Goal: Task Accomplishment & Management: Manage account settings

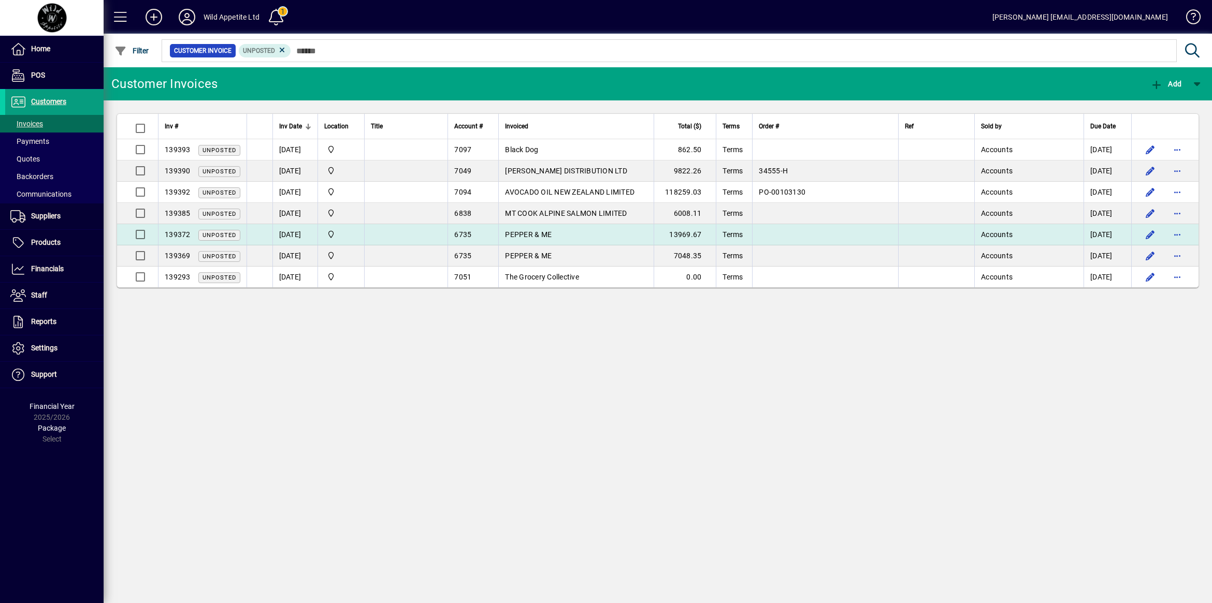
click at [549, 231] on span "PEPPER & ME" at bounding box center [528, 234] width 47 height 8
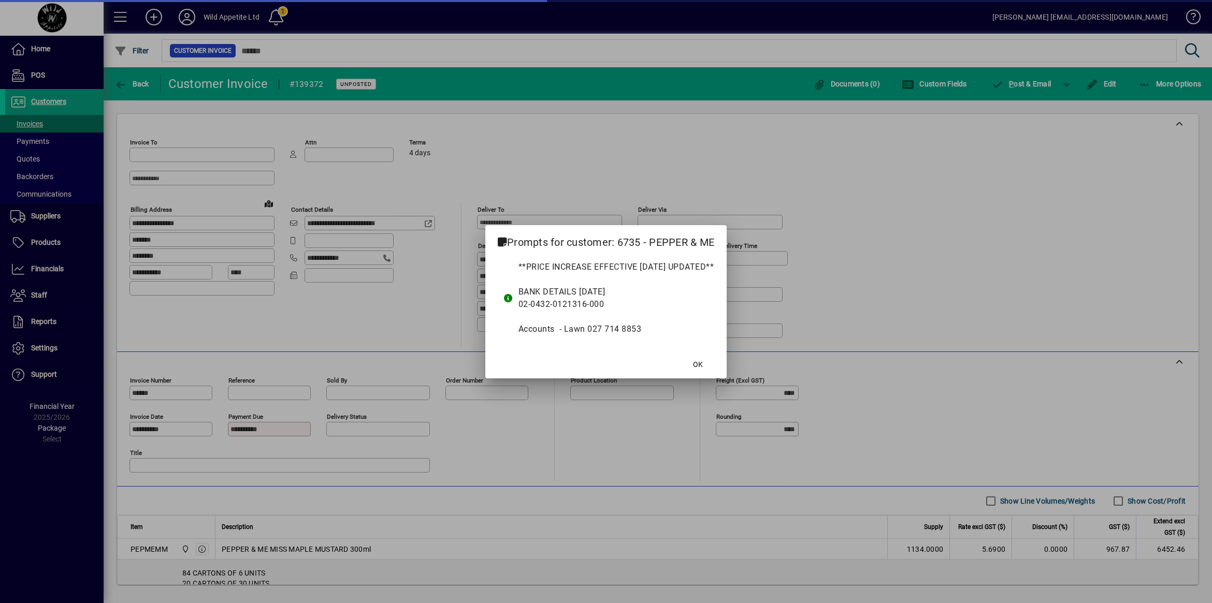
type input "**********"
click at [703, 363] on span "OK" at bounding box center [698, 364] width 10 height 11
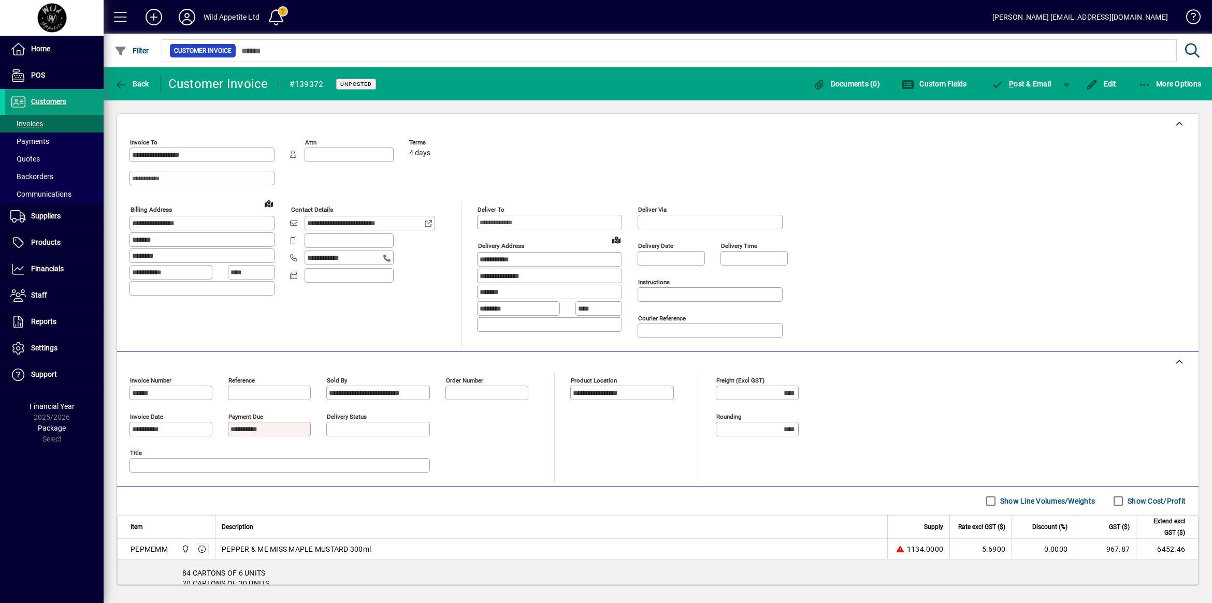
scroll to position [259, 0]
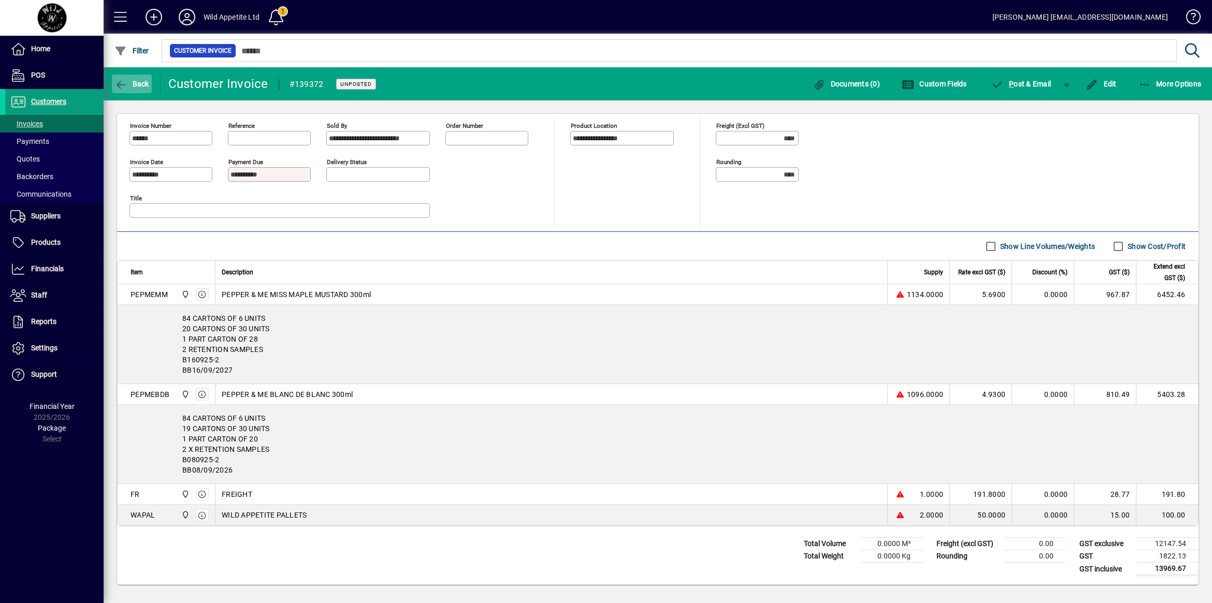
click at [120, 81] on icon "button" at bounding box center [120, 85] width 13 height 10
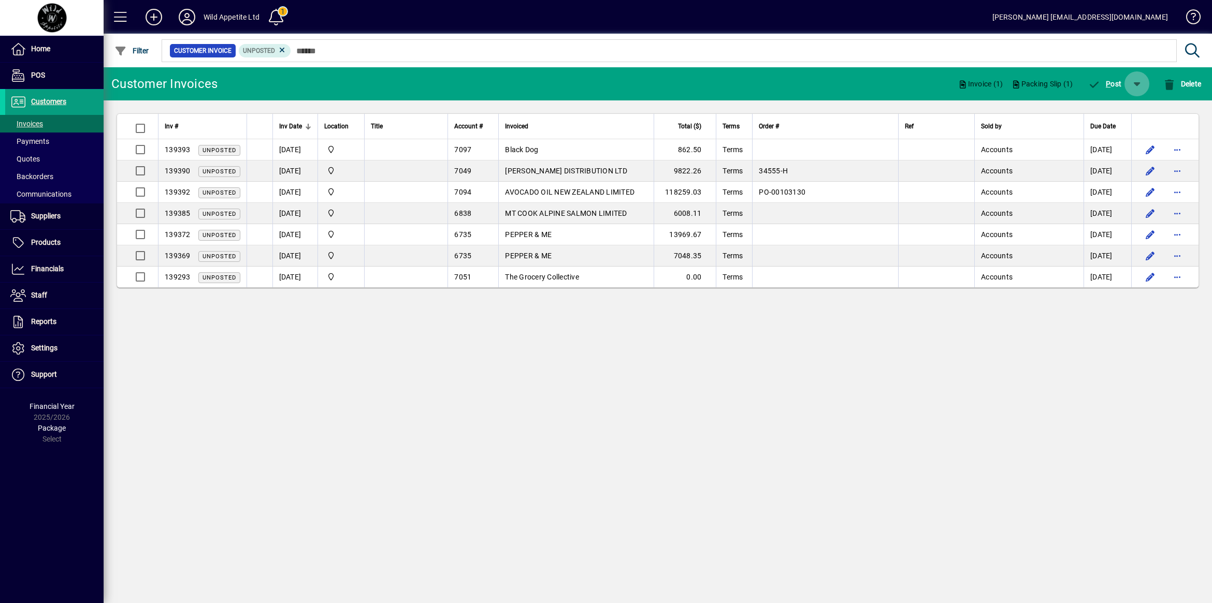
click at [1141, 83] on span "button" at bounding box center [1136, 83] width 25 height 25
click at [1117, 114] on span "P ost & Email" at bounding box center [1107, 111] width 62 height 8
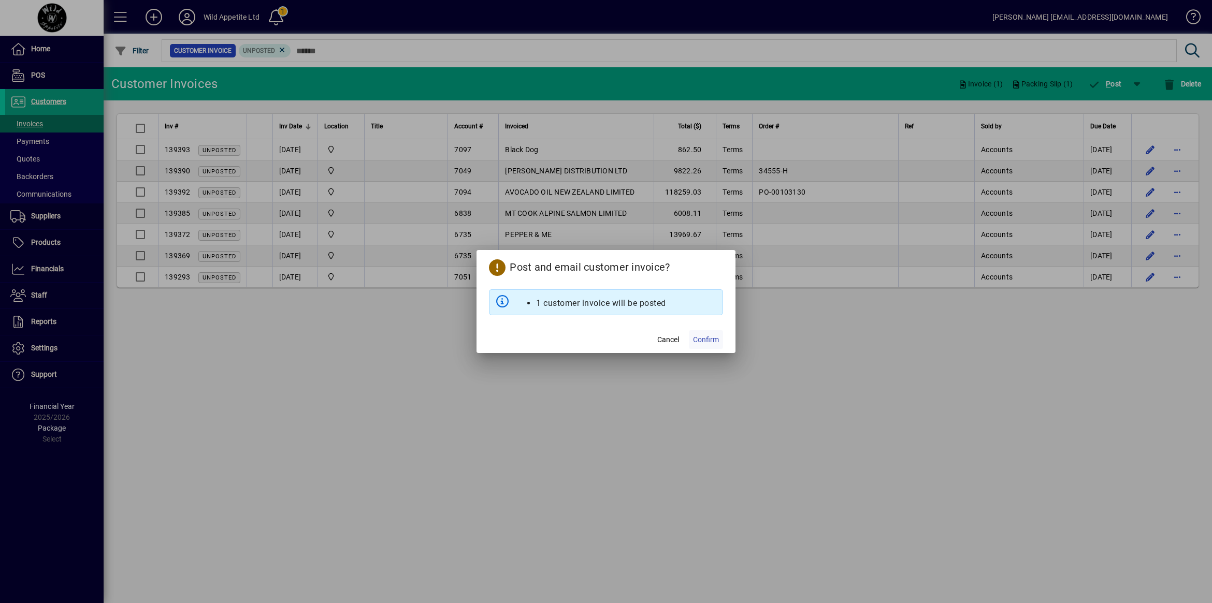
click at [702, 343] on span "Confirm" at bounding box center [706, 339] width 26 height 11
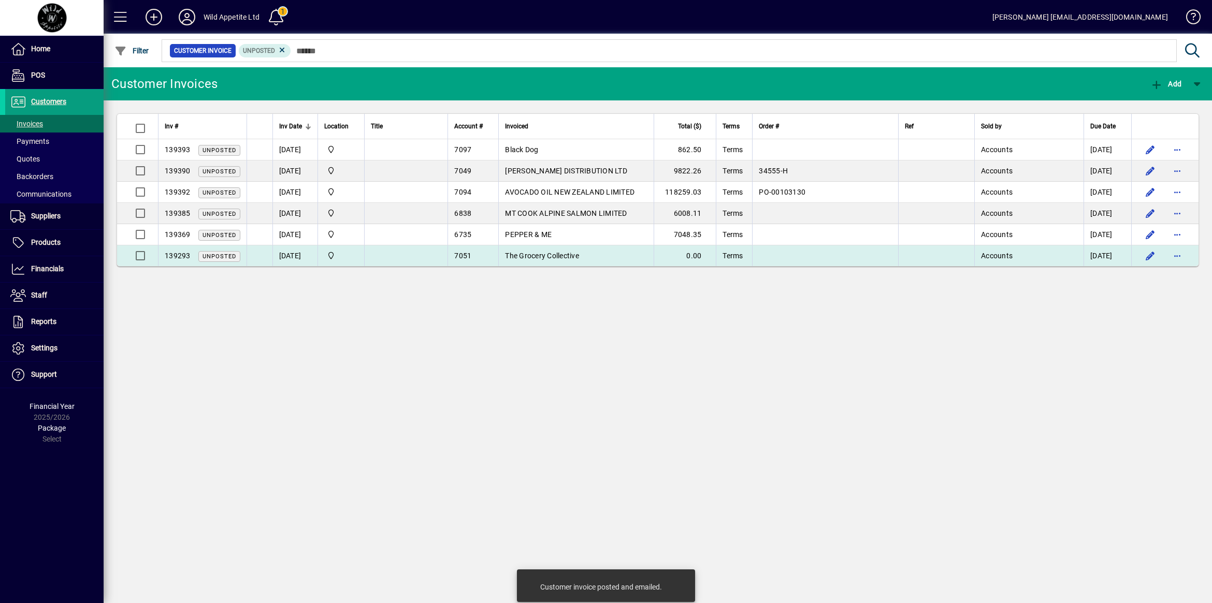
click at [558, 255] on span "The Grocery Collective" at bounding box center [542, 256] width 74 height 8
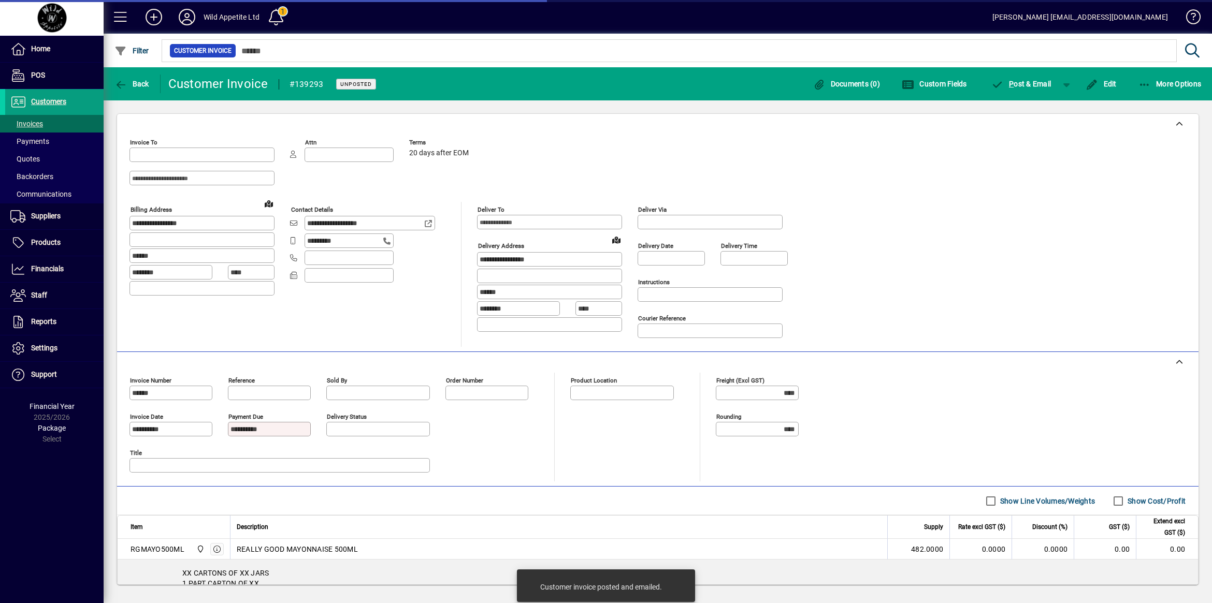
type input "**********"
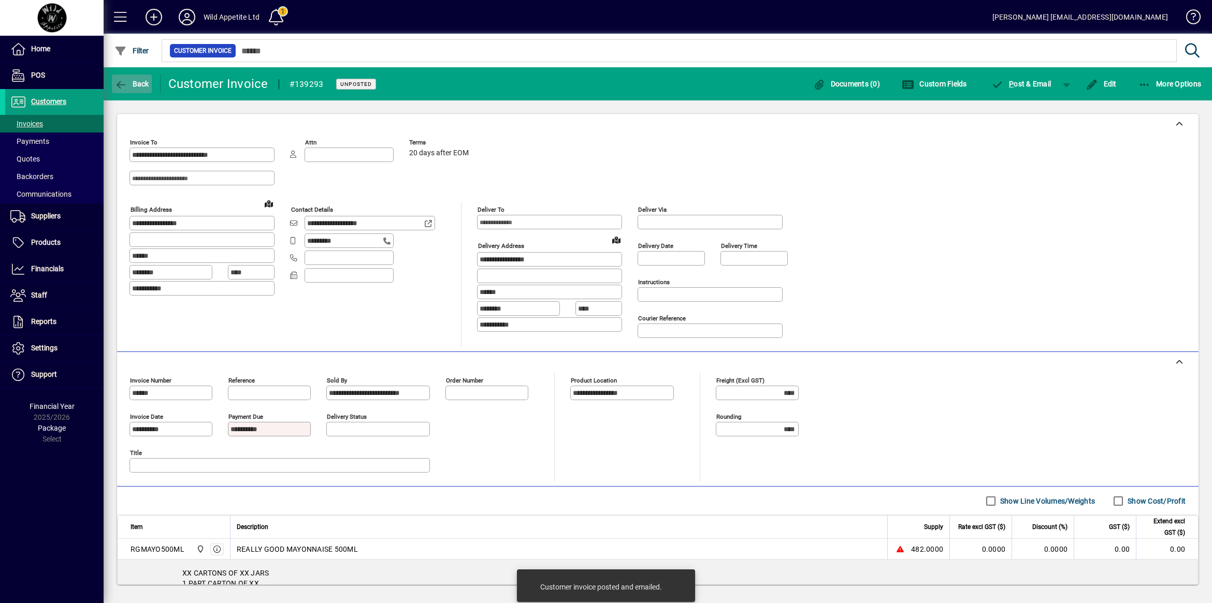
click at [119, 84] on icon "button" at bounding box center [120, 85] width 13 height 10
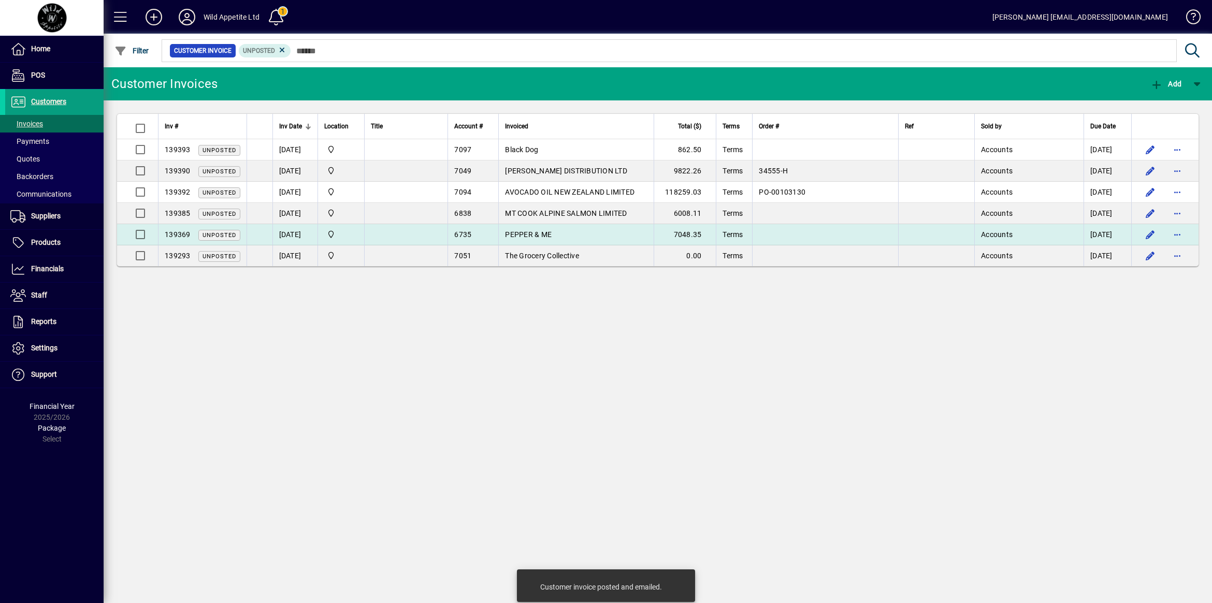
click at [549, 239] on span "PEPPER & ME" at bounding box center [528, 234] width 47 height 8
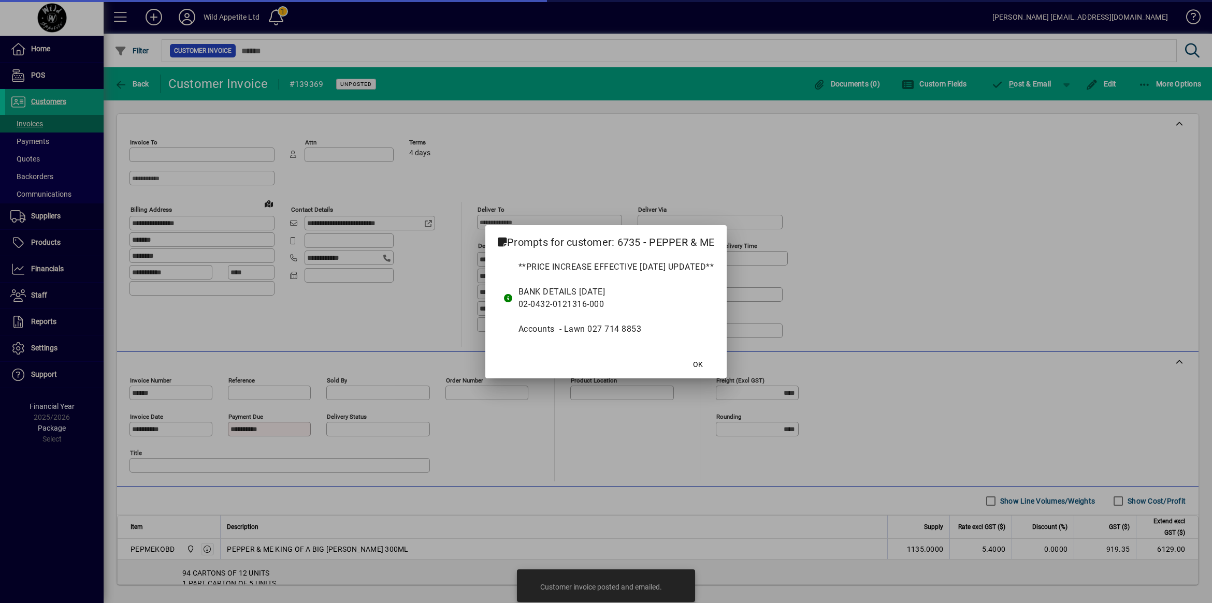
type input "**********"
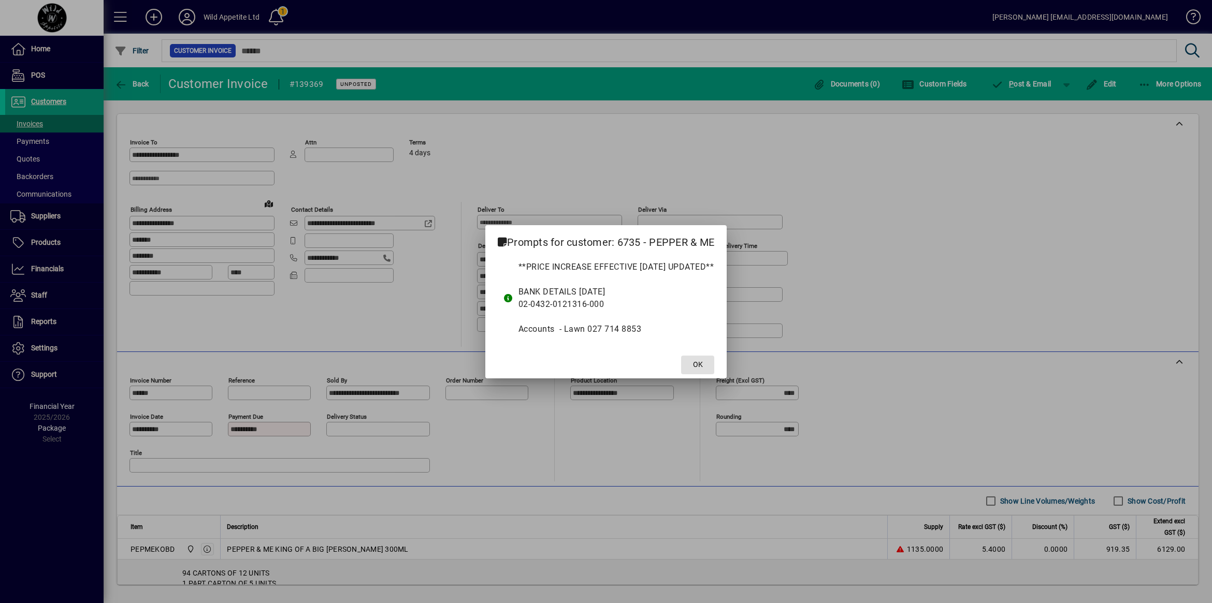
click at [702, 360] on span "OK" at bounding box center [698, 364] width 10 height 11
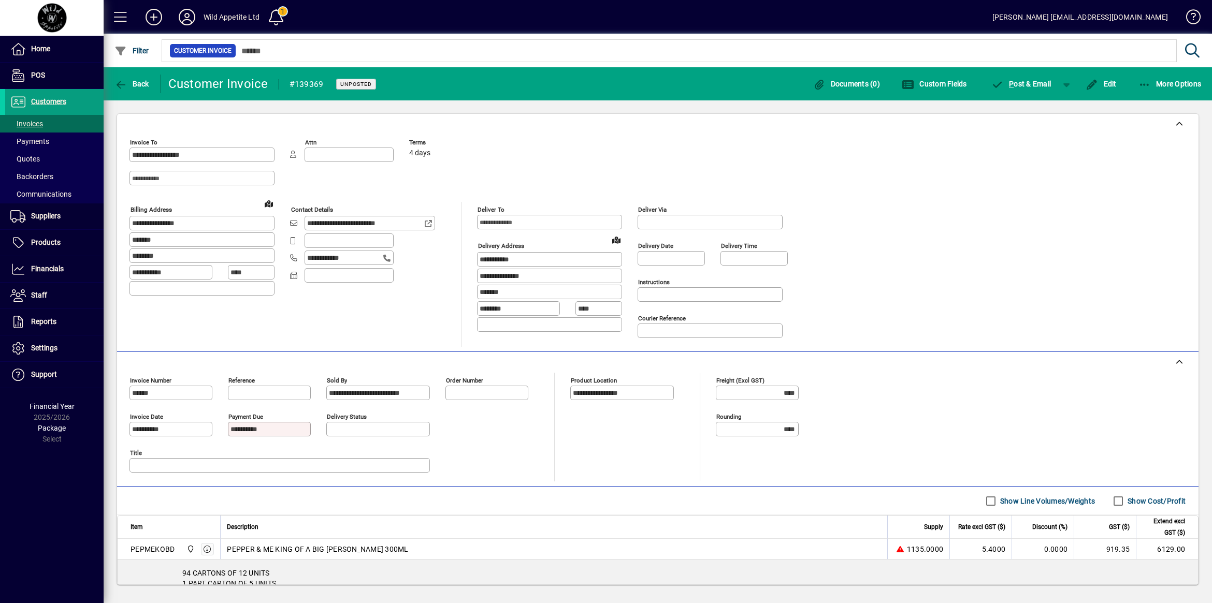
scroll to position [107, 0]
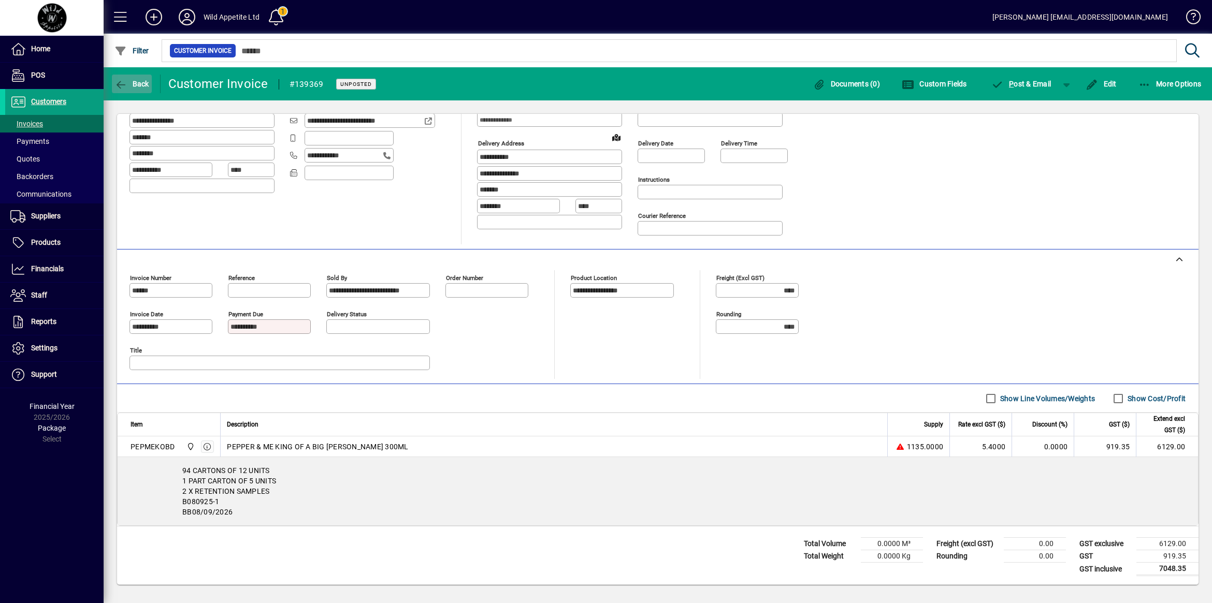
click at [132, 83] on span "Back" at bounding box center [131, 84] width 35 height 8
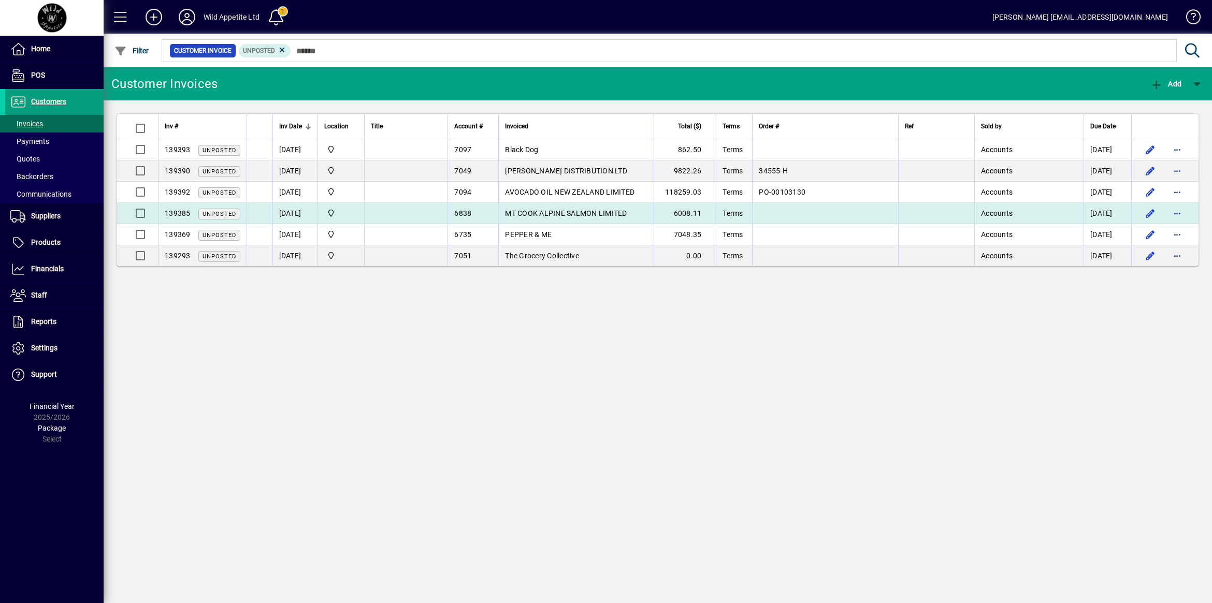
click at [530, 214] on span "MT COOK ALPINE SALMON LIMITED" at bounding box center [566, 213] width 122 height 8
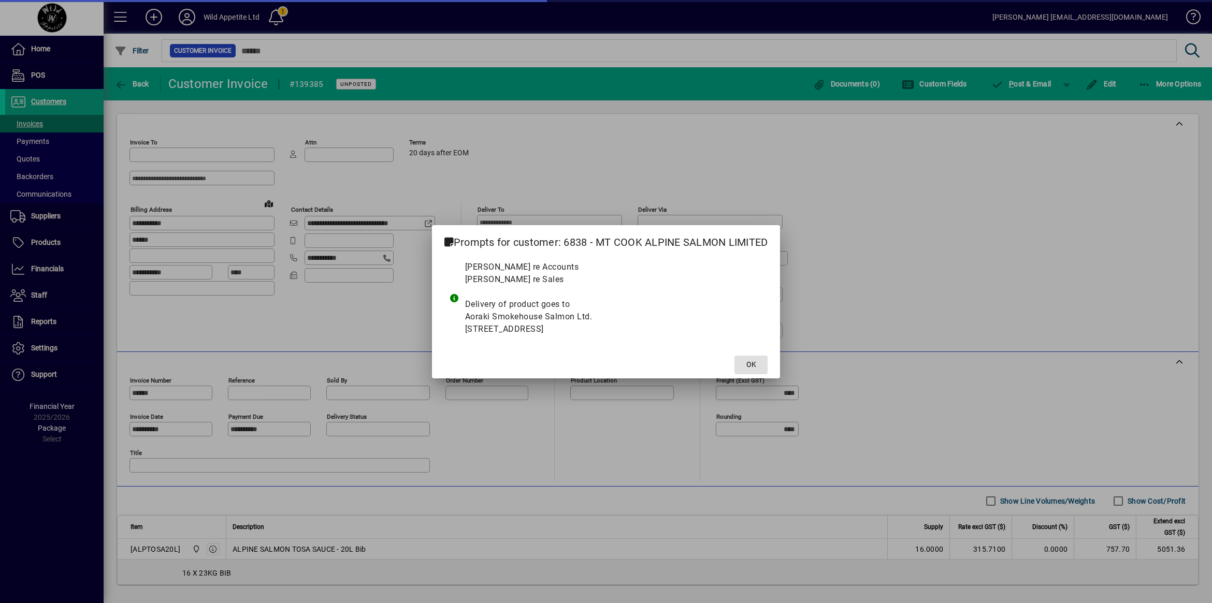
type input "**********"
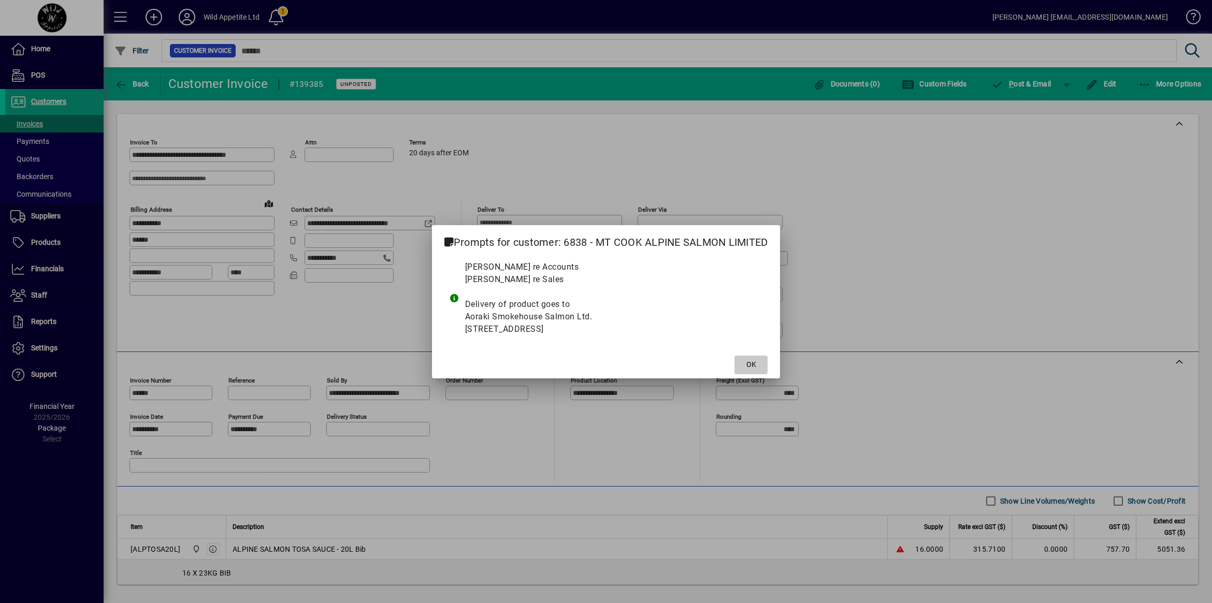
click at [757, 368] on span at bounding box center [750, 365] width 33 height 25
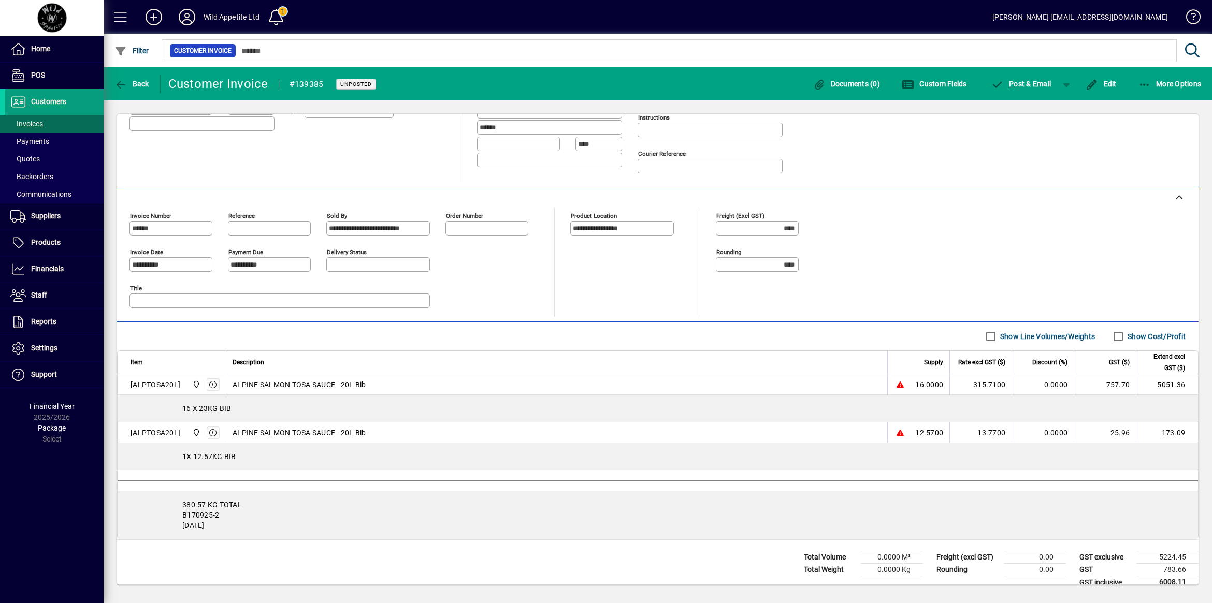
scroll to position [183, 0]
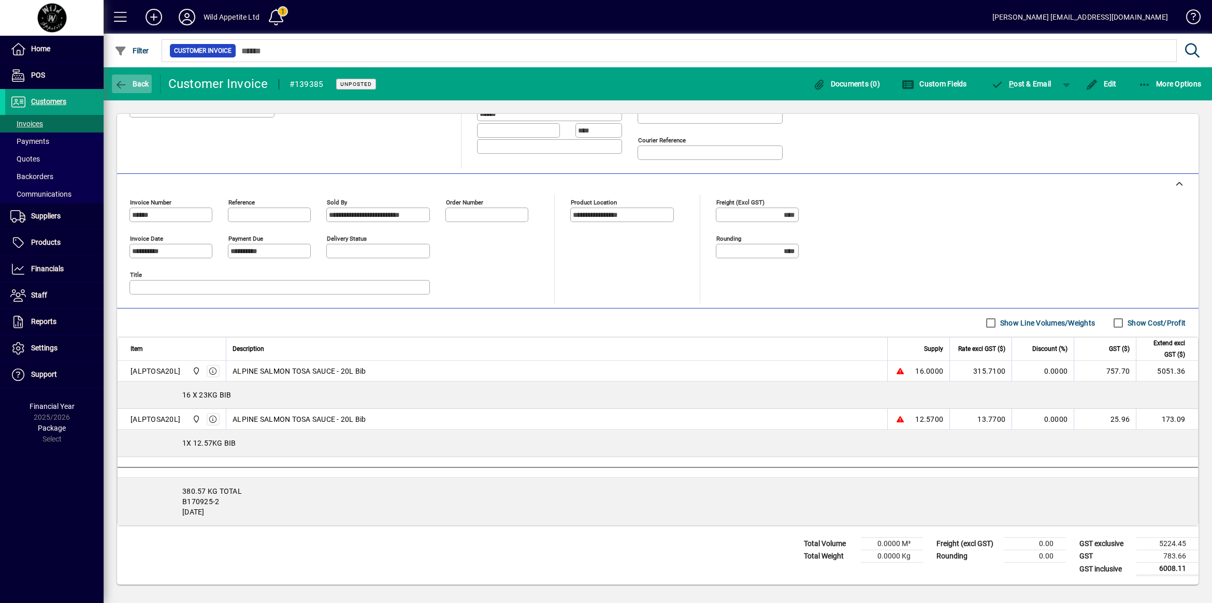
click at [128, 86] on span "Back" at bounding box center [131, 84] width 35 height 8
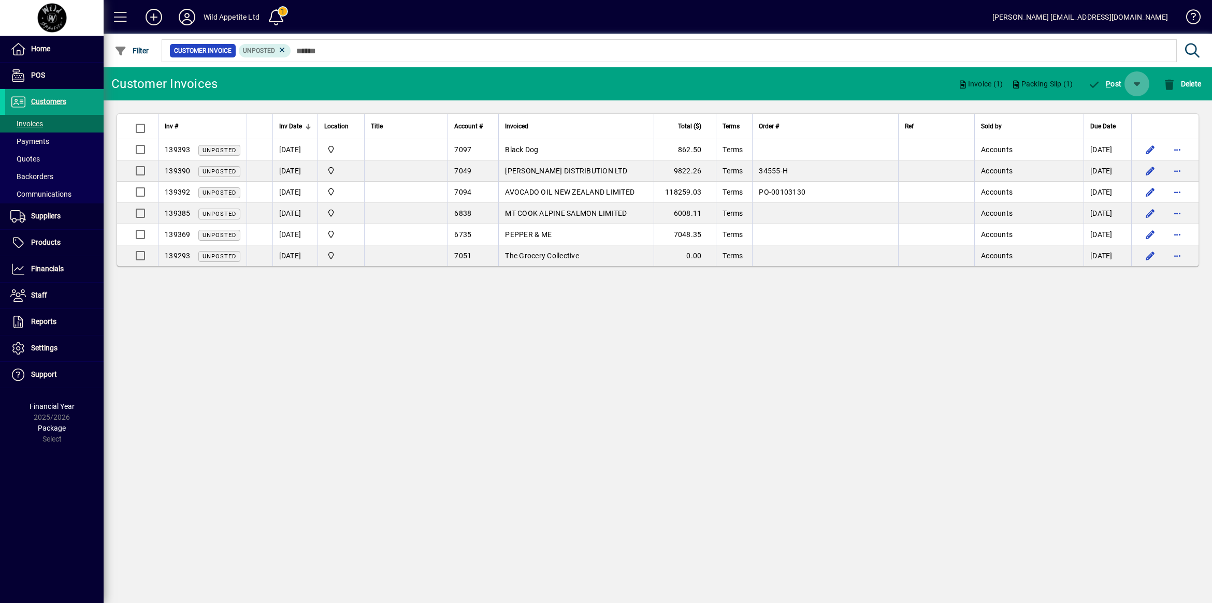
click at [1141, 85] on span "button" at bounding box center [1136, 83] width 25 height 25
click at [1119, 111] on span "P ost & Email" at bounding box center [1107, 111] width 62 height 8
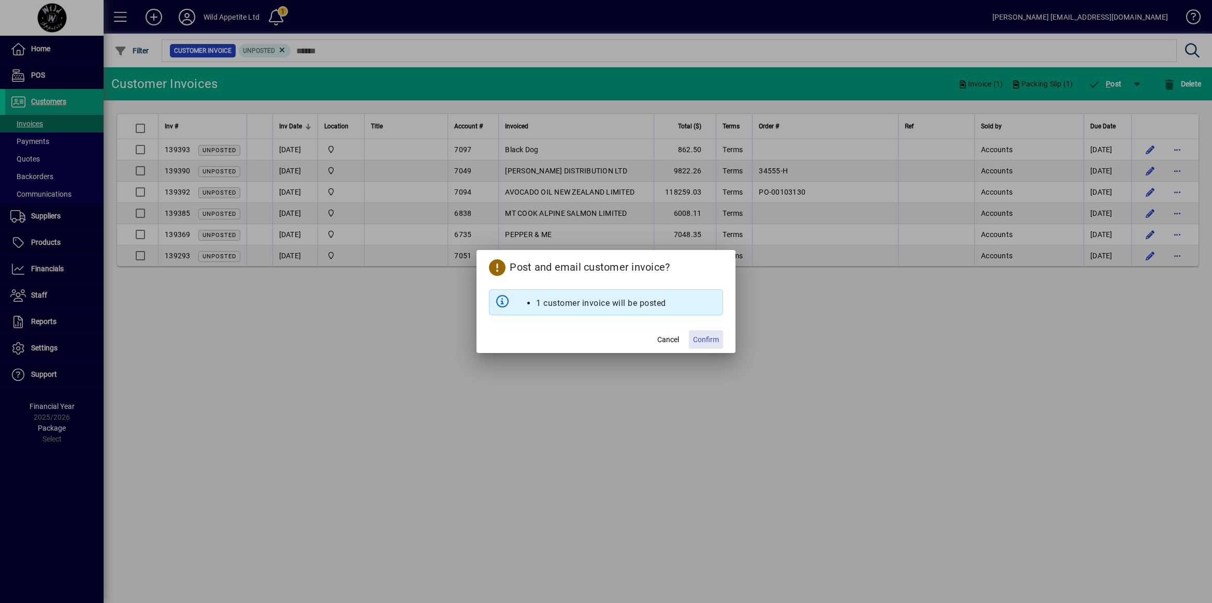
click at [712, 338] on span "Confirm" at bounding box center [706, 339] width 26 height 11
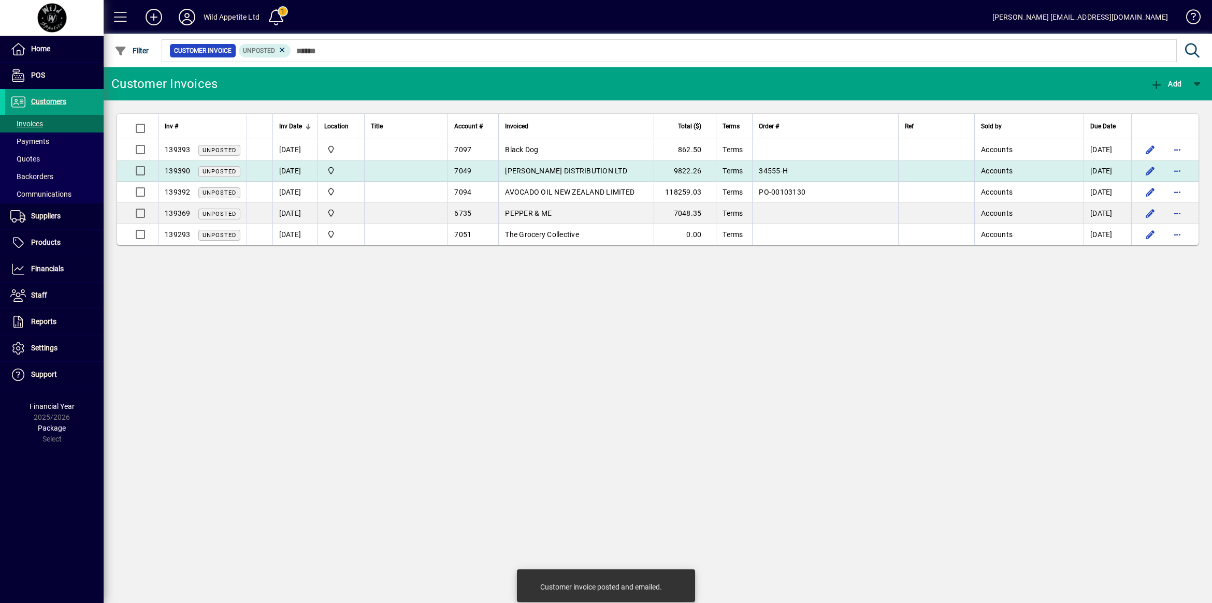
click at [543, 168] on span "[PERSON_NAME] DISTRIBUTION LTD" at bounding box center [566, 171] width 122 height 8
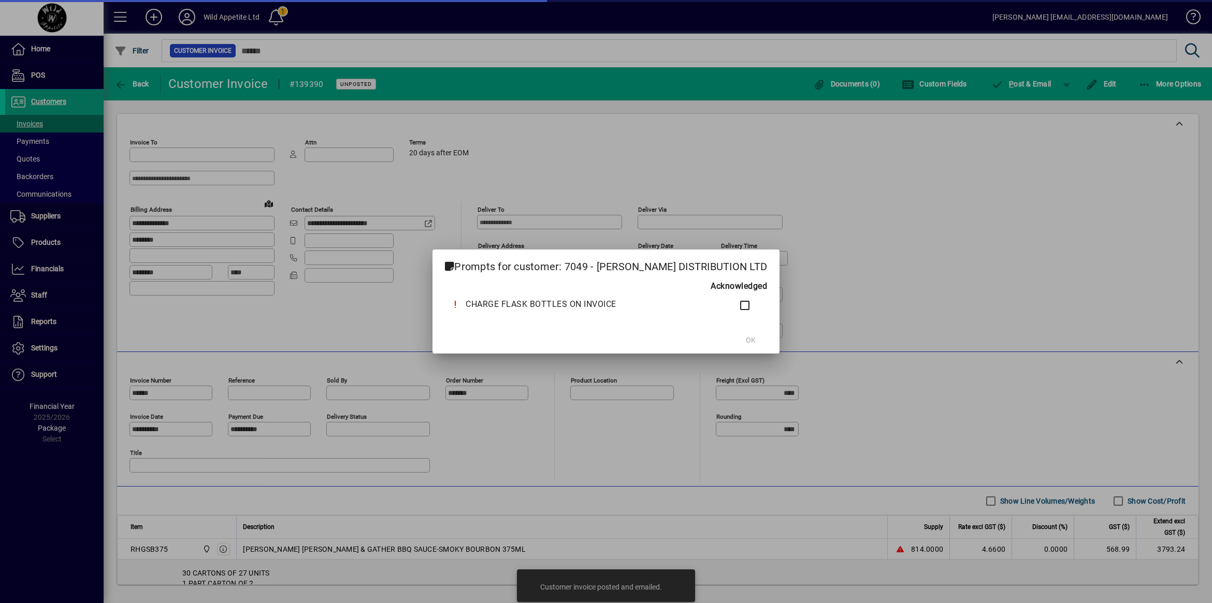
type input "**********"
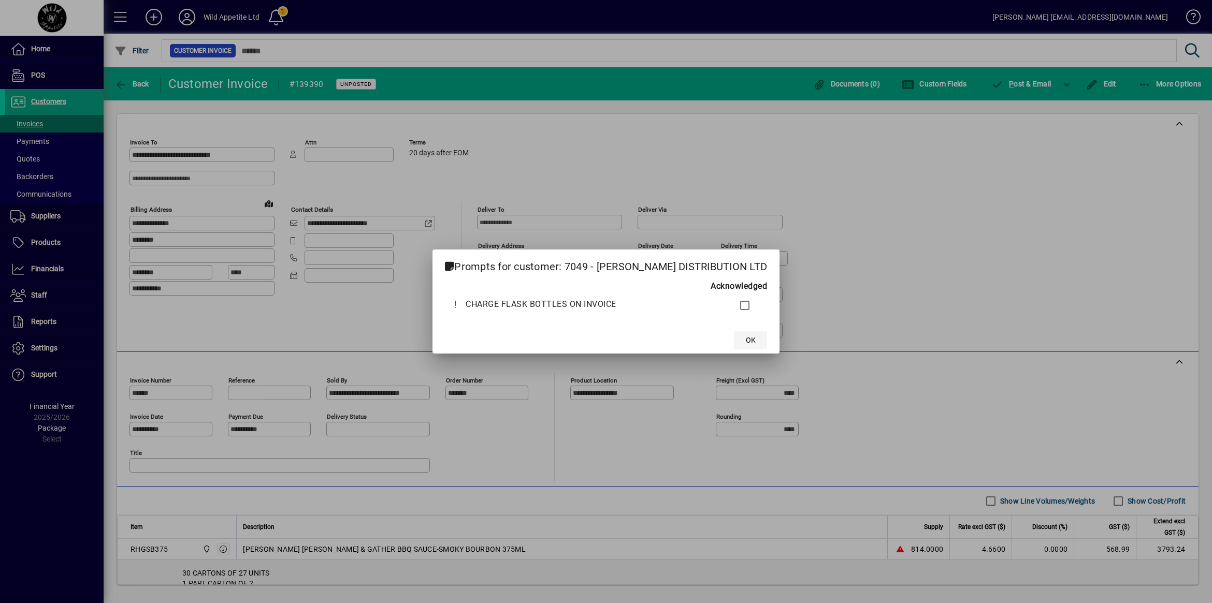
click at [746, 339] on span "OK" at bounding box center [751, 340] width 10 height 11
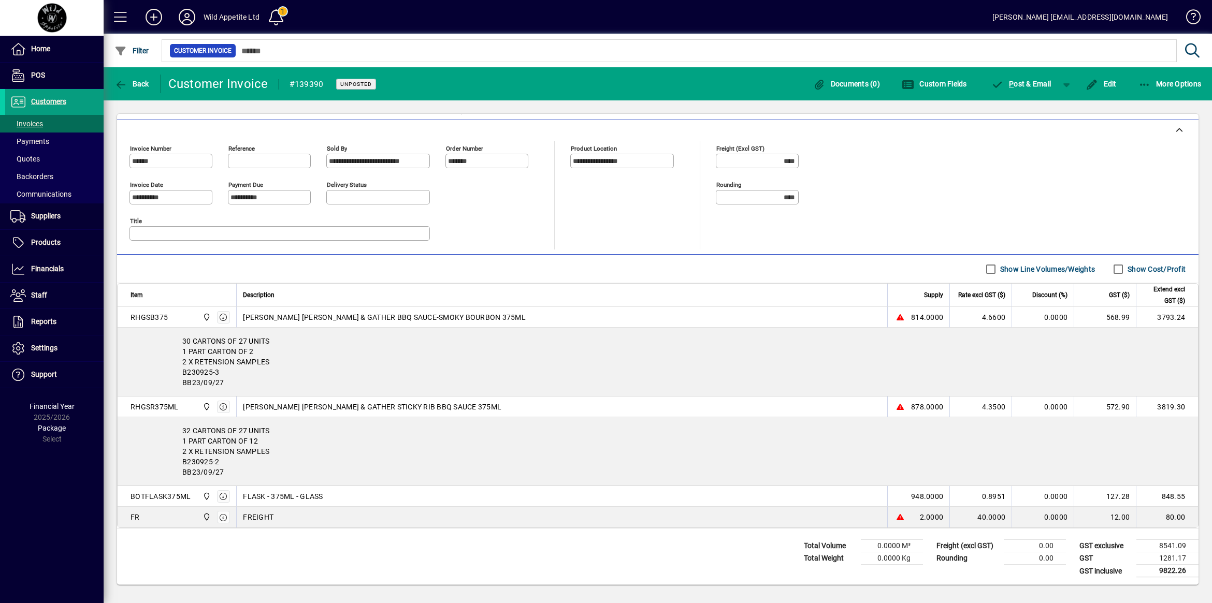
scroll to position [239, 0]
click at [129, 83] on span "Back" at bounding box center [131, 84] width 35 height 8
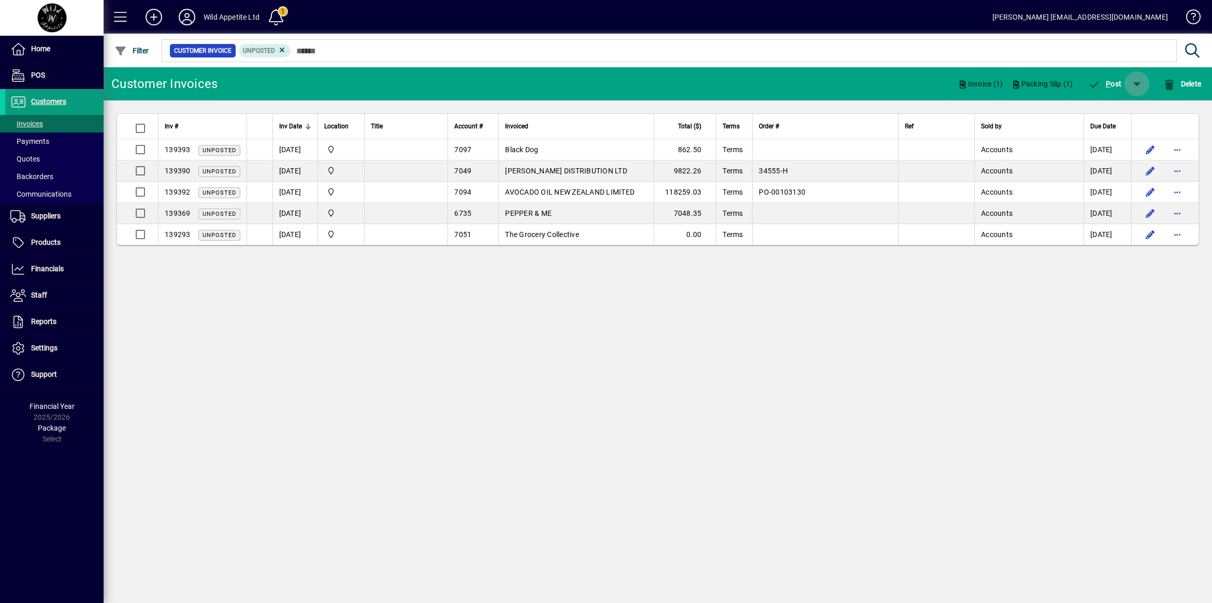
click at [1135, 79] on span "button" at bounding box center [1136, 83] width 25 height 25
click at [1129, 105] on span "button" at bounding box center [1106, 110] width 67 height 25
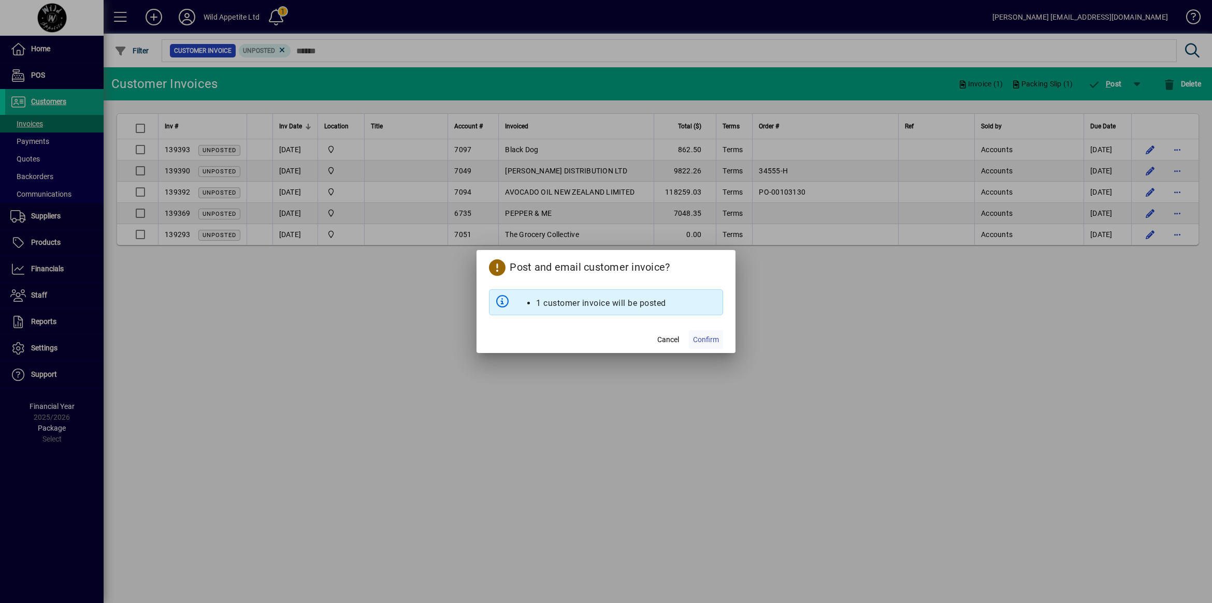
click at [710, 345] on span at bounding box center [706, 339] width 34 height 25
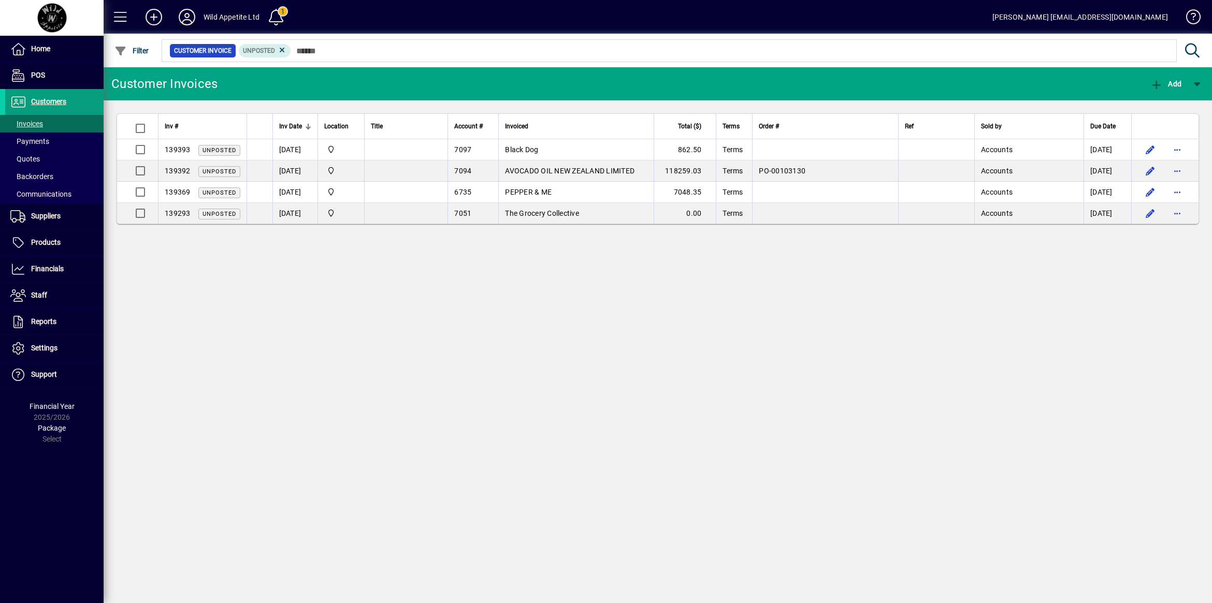
click at [335, 303] on div "Customer Invoices Add Inv # Inv Date Location Title Account # Invoiced Total ($…" at bounding box center [658, 335] width 1108 height 536
click at [473, 360] on div "Customer Invoices Add Inv # Inv Date Location Title Account # Invoiced Total ($…" at bounding box center [658, 335] width 1108 height 536
